Goal: Use online tool/utility: Utilize a website feature to perform a specific function

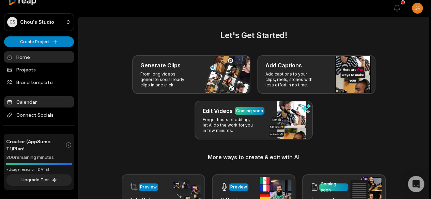
scroll to position [3, 0]
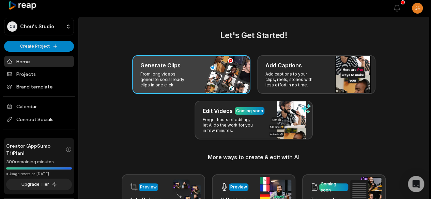
click at [160, 69] on div "Generate Clips From long videos generate social ready clips in one click." at bounding box center [191, 74] width 118 height 39
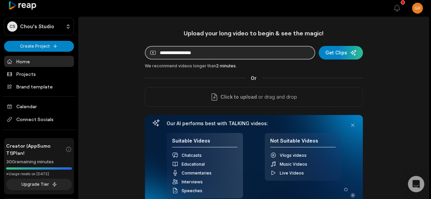
click at [186, 48] on input at bounding box center [230, 53] width 170 height 14
paste input "**********"
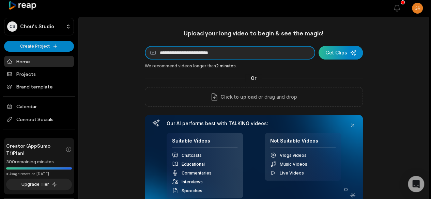
type input "**********"
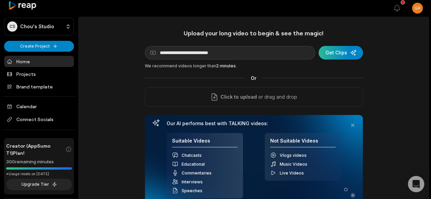
click at [344, 51] on div "submit" at bounding box center [341, 53] width 44 height 14
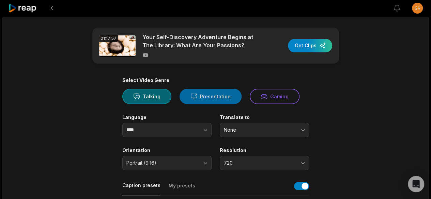
click at [227, 95] on button "Presentation" at bounding box center [211, 96] width 62 height 15
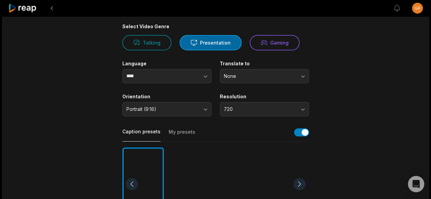
scroll to position [56, 0]
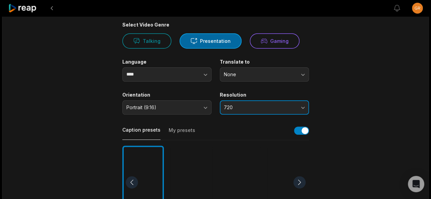
click at [303, 106] on button "720" at bounding box center [264, 108] width 89 height 14
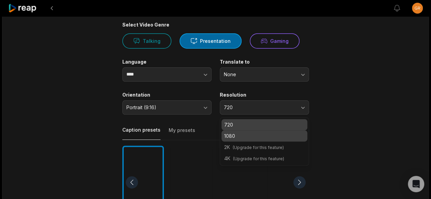
click at [270, 137] on p "1080" at bounding box center [264, 136] width 80 height 7
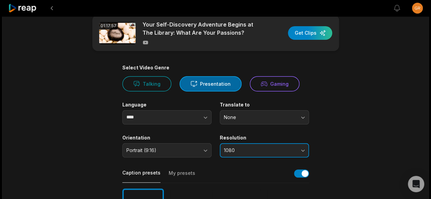
scroll to position [0, 0]
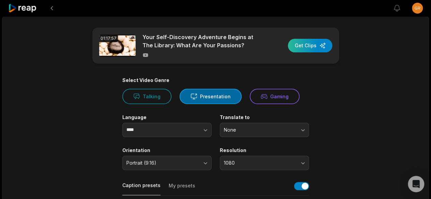
click at [303, 47] on div "button" at bounding box center [310, 46] width 44 height 14
